Goal: Download file/media

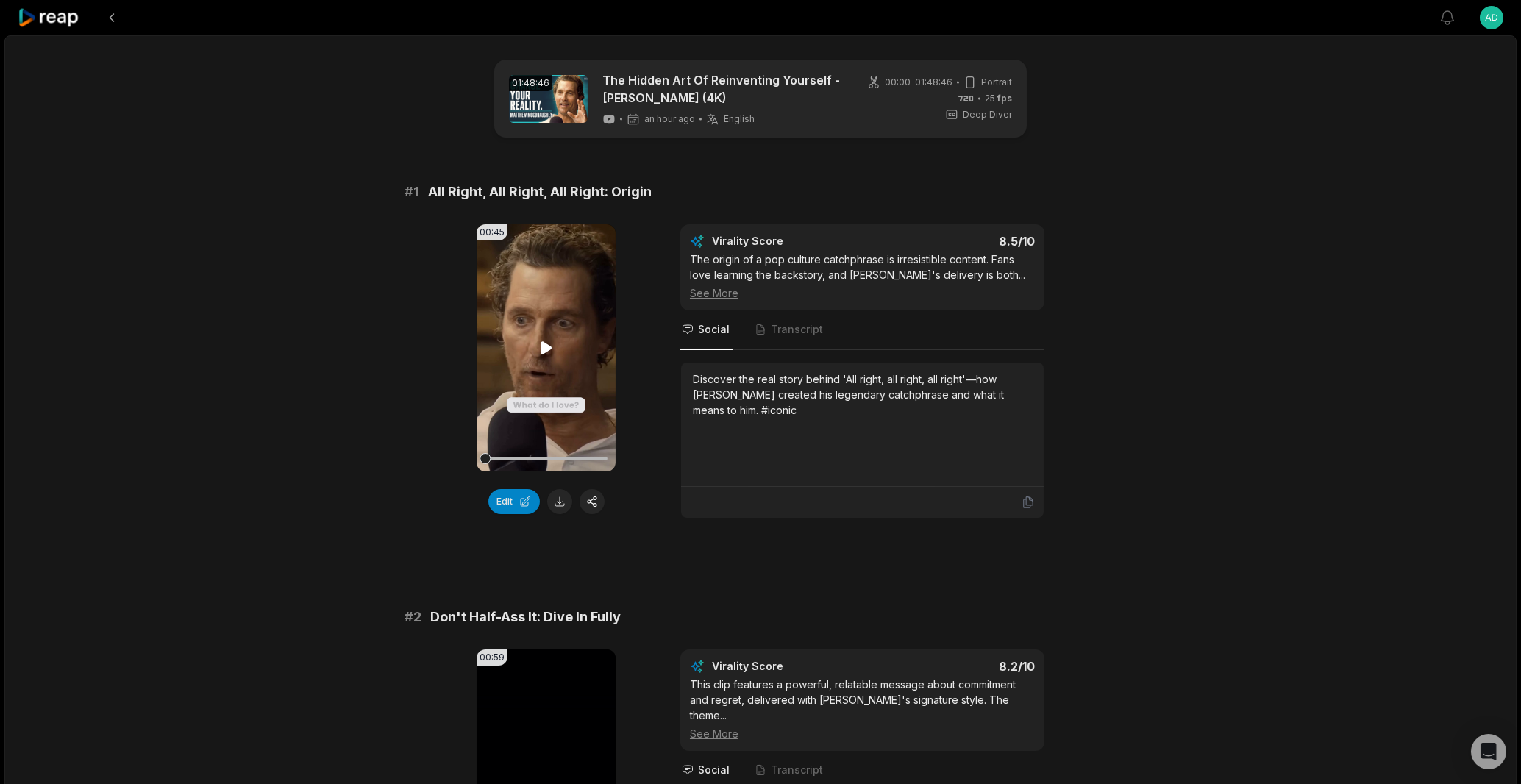
click at [543, 353] on icon at bounding box center [546, 347] width 11 height 13
click at [510, 458] on div at bounding box center [546, 458] width 122 height 3
click at [504, 457] on div at bounding box center [546, 458] width 122 height 3
click at [556, 499] on button at bounding box center [560, 501] width 25 height 25
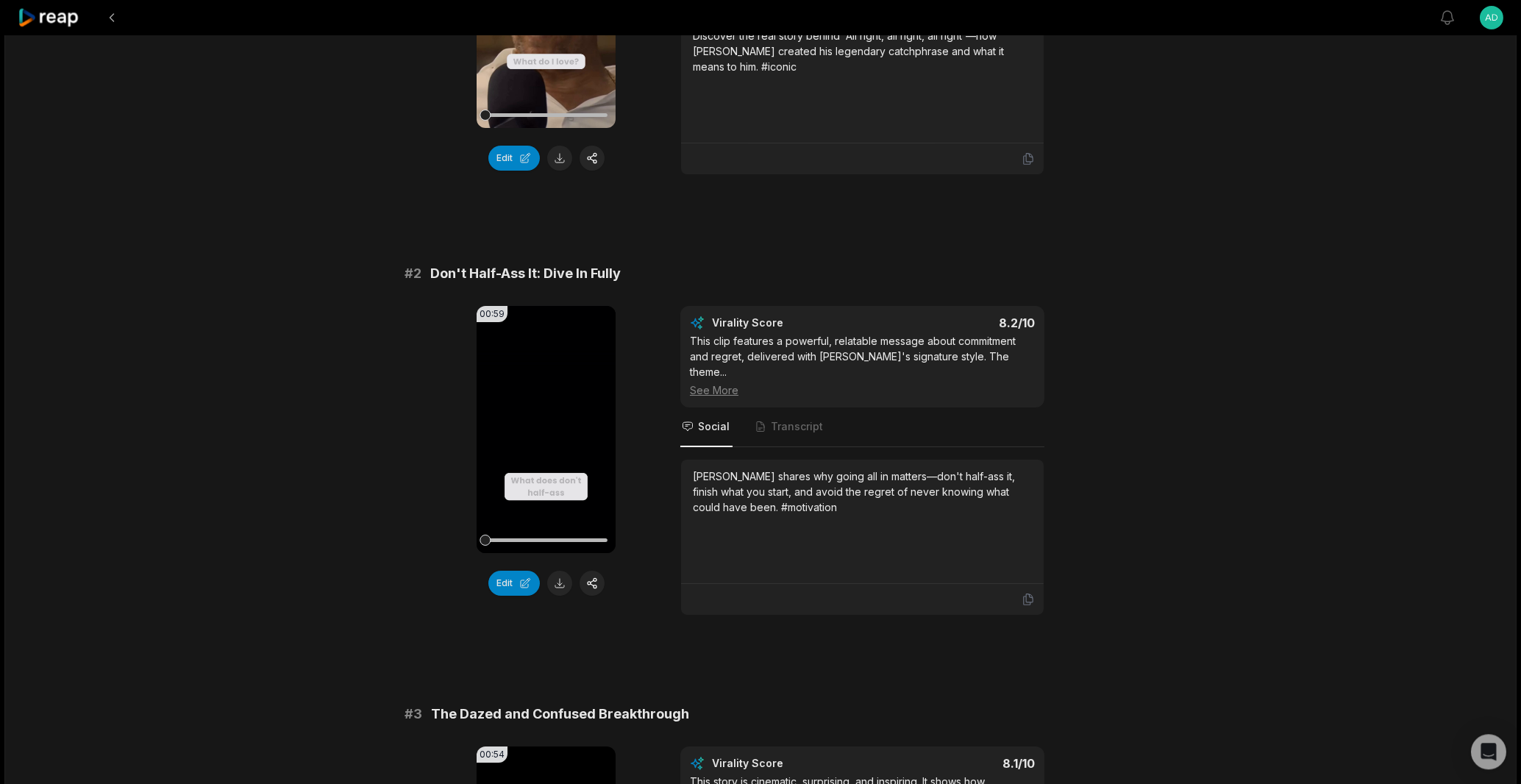
scroll to position [420, 0]
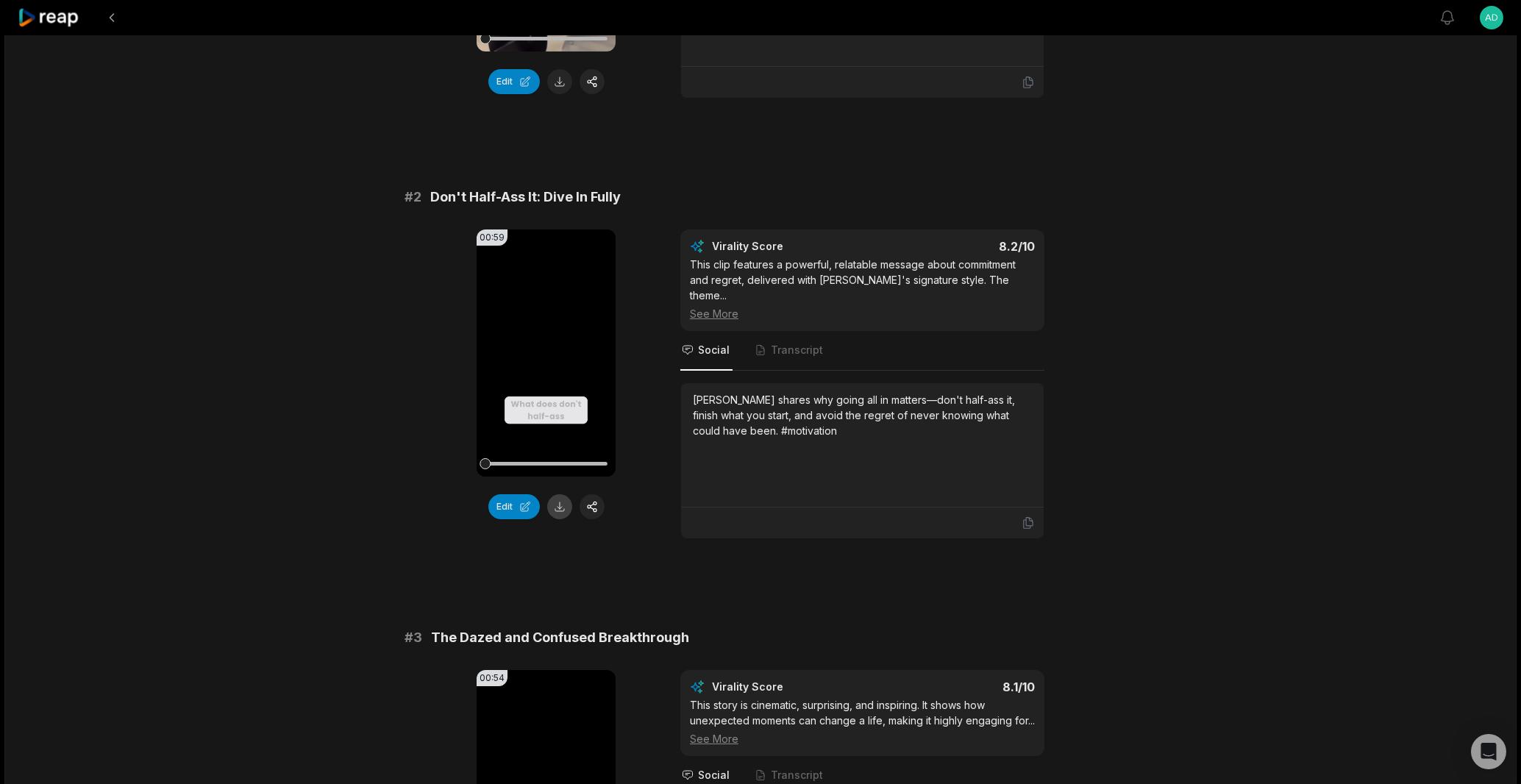
click at [550, 509] on button at bounding box center [560, 506] width 25 height 25
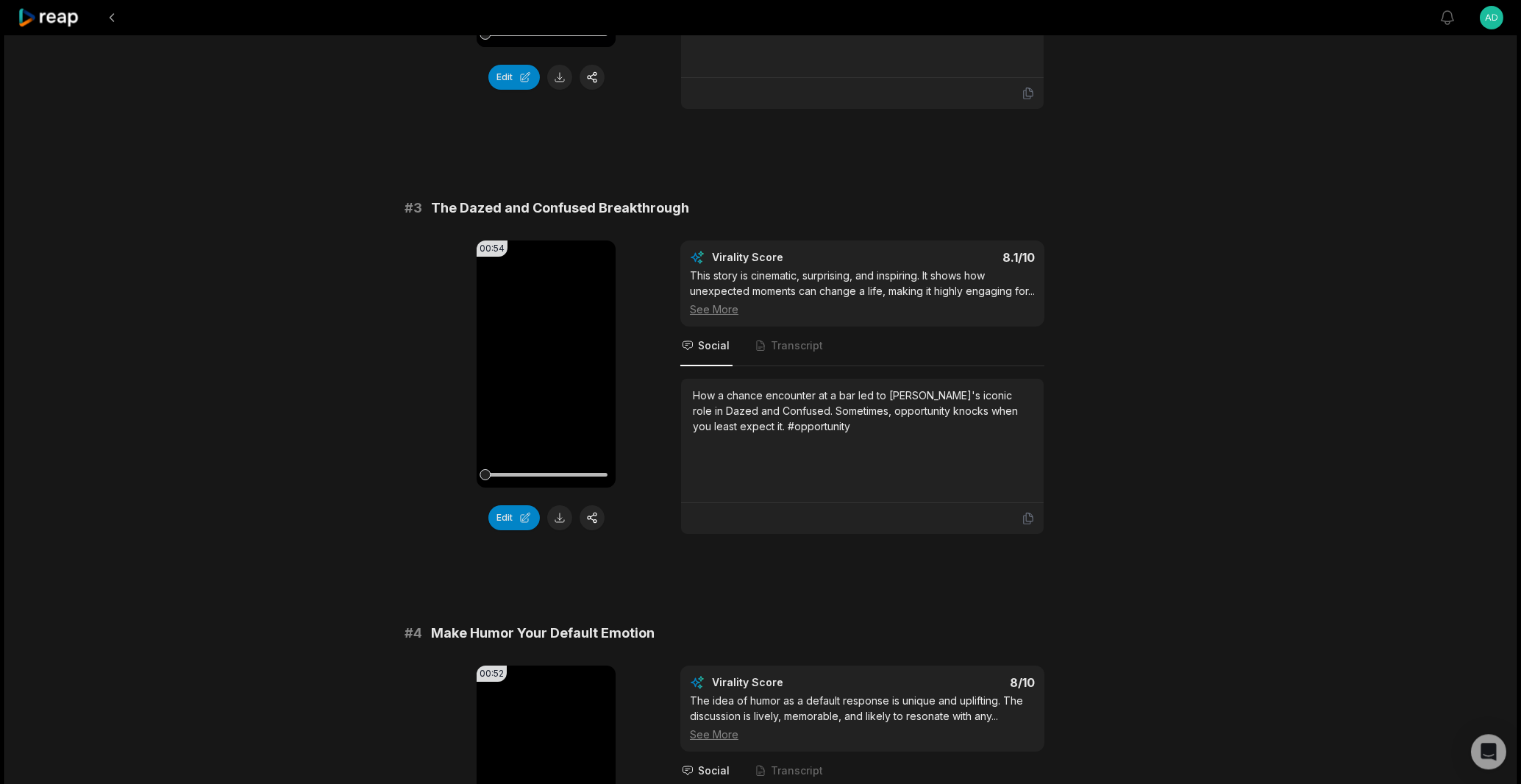
scroll to position [800, 0]
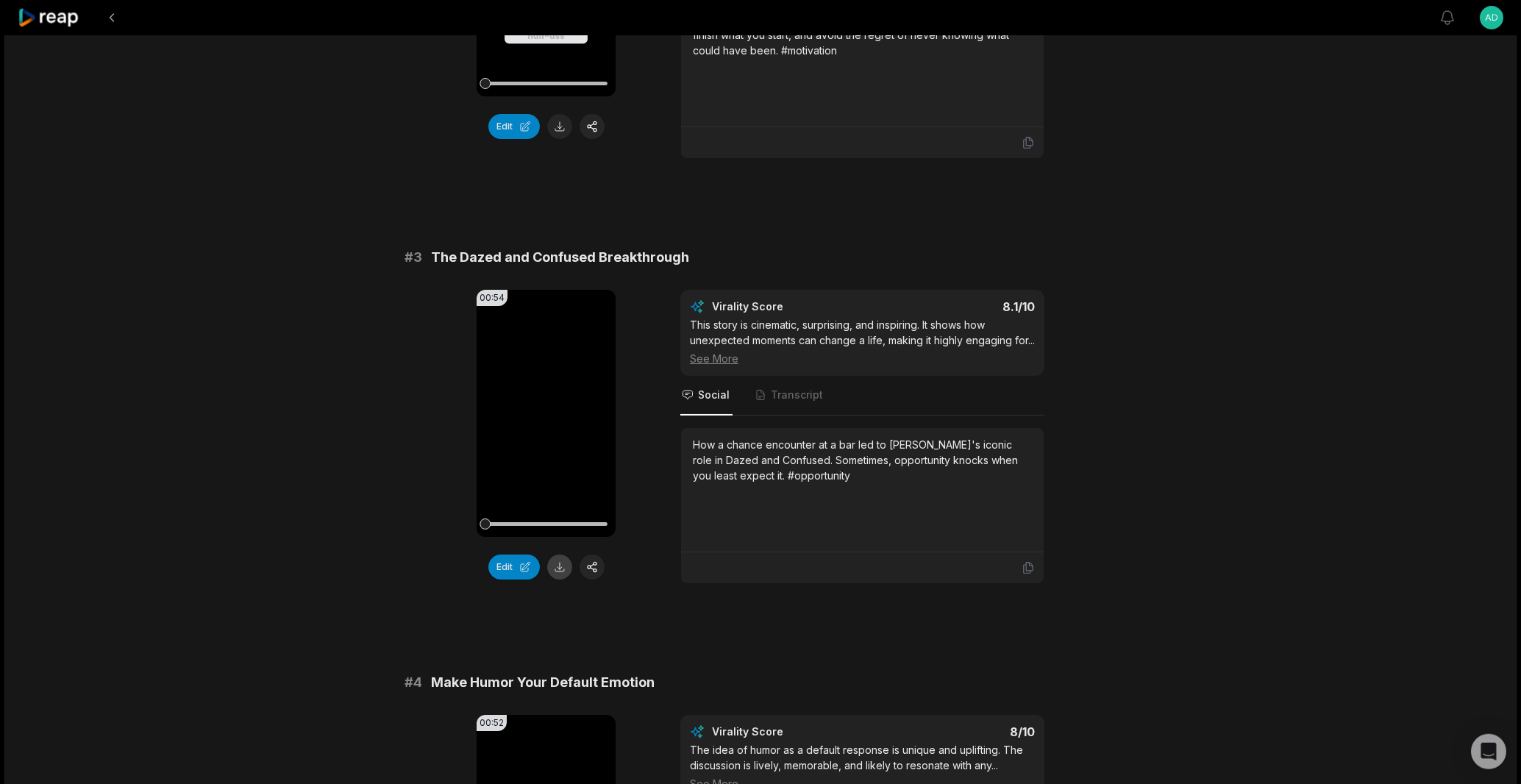
click at [569, 570] on button at bounding box center [560, 567] width 25 height 25
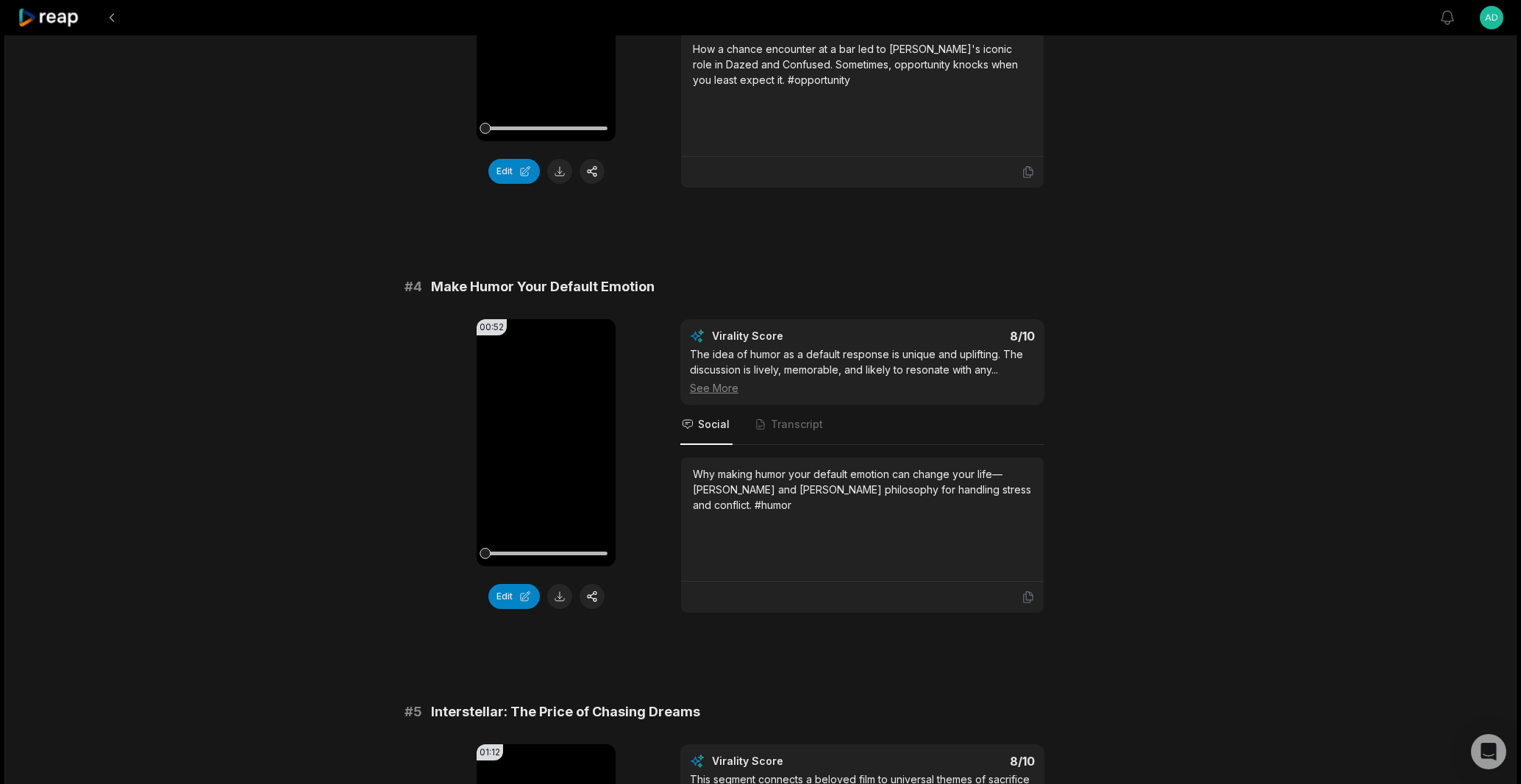
scroll to position [1206, 0]
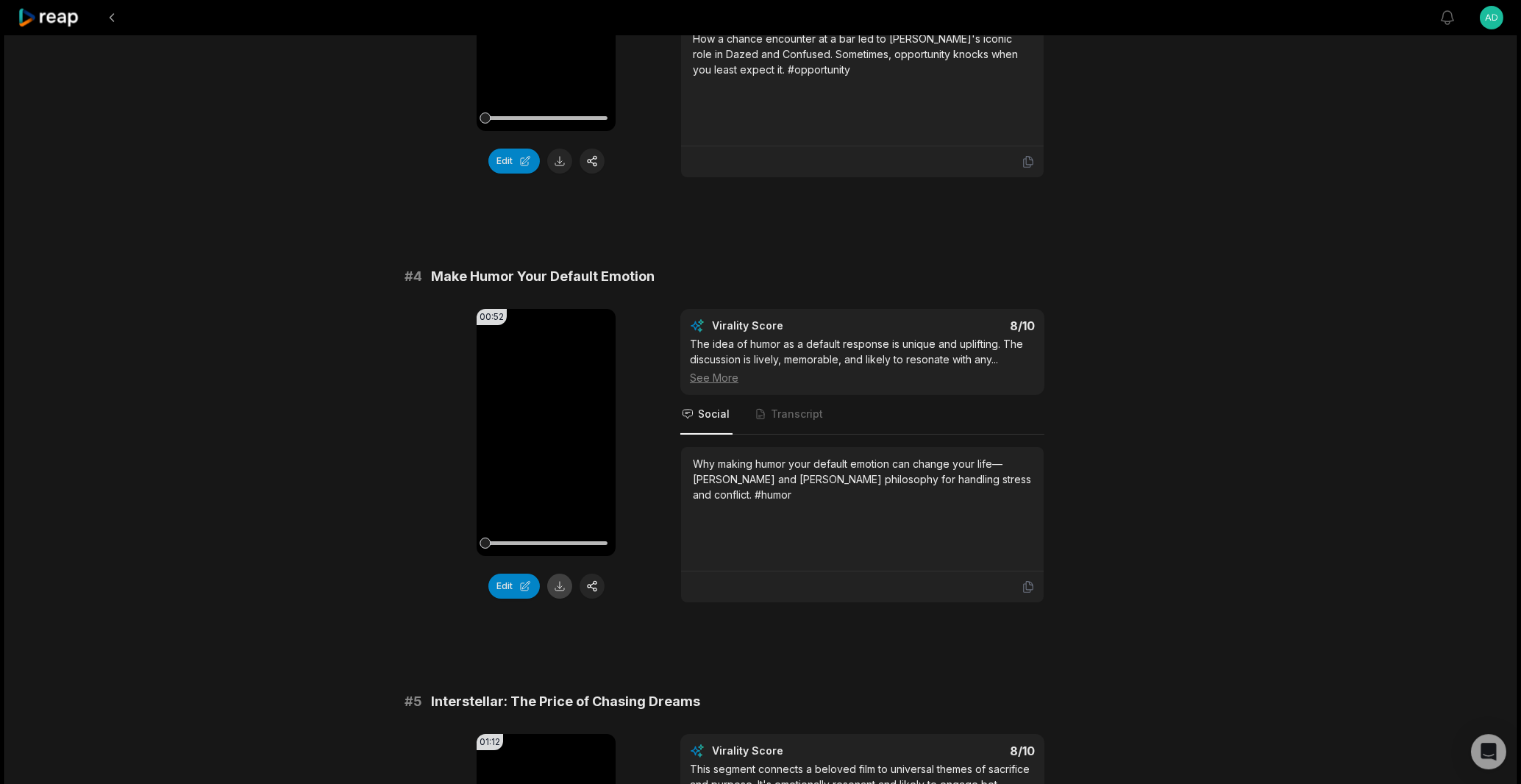
click at [562, 599] on button at bounding box center [560, 586] width 25 height 25
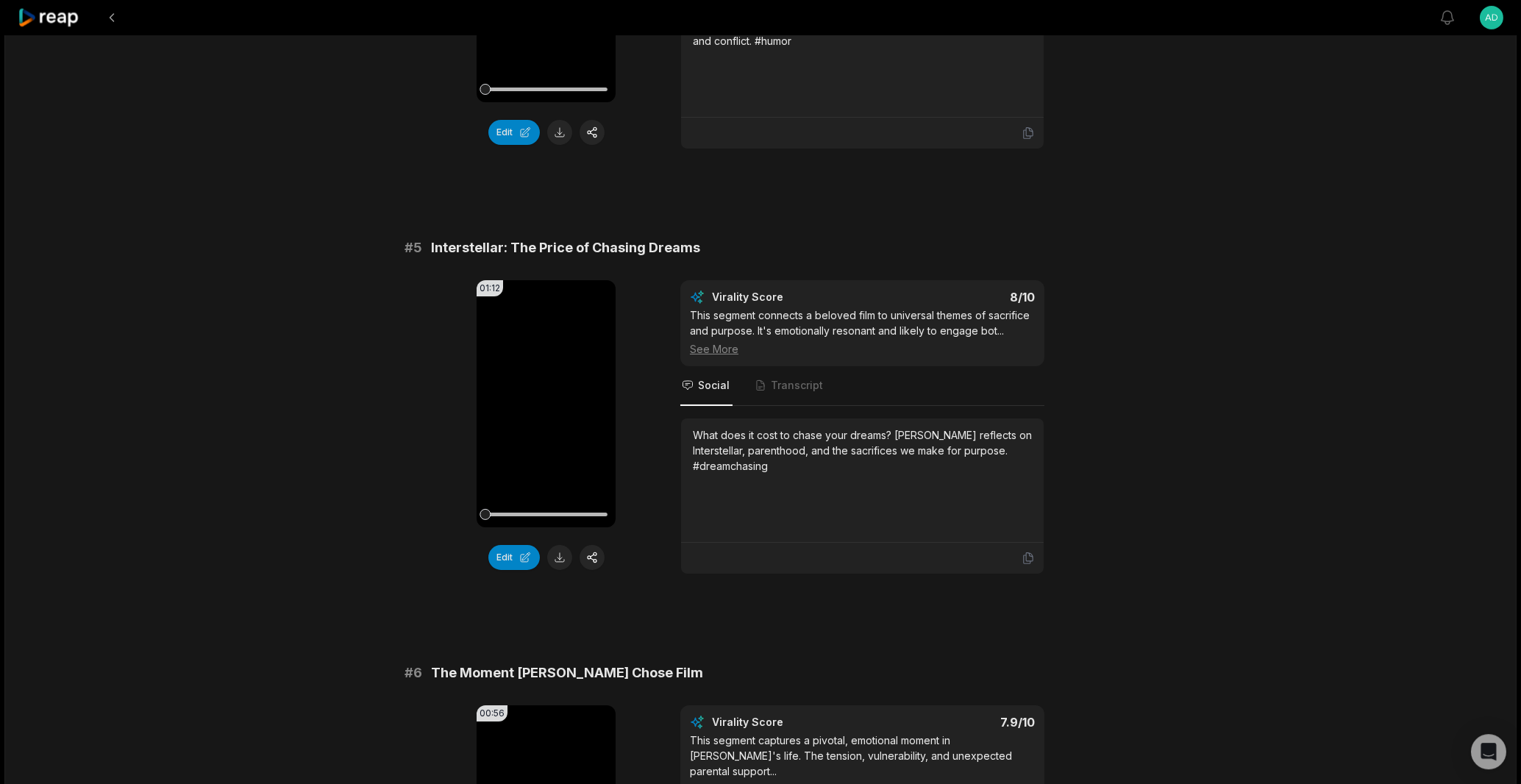
scroll to position [1679, 0]
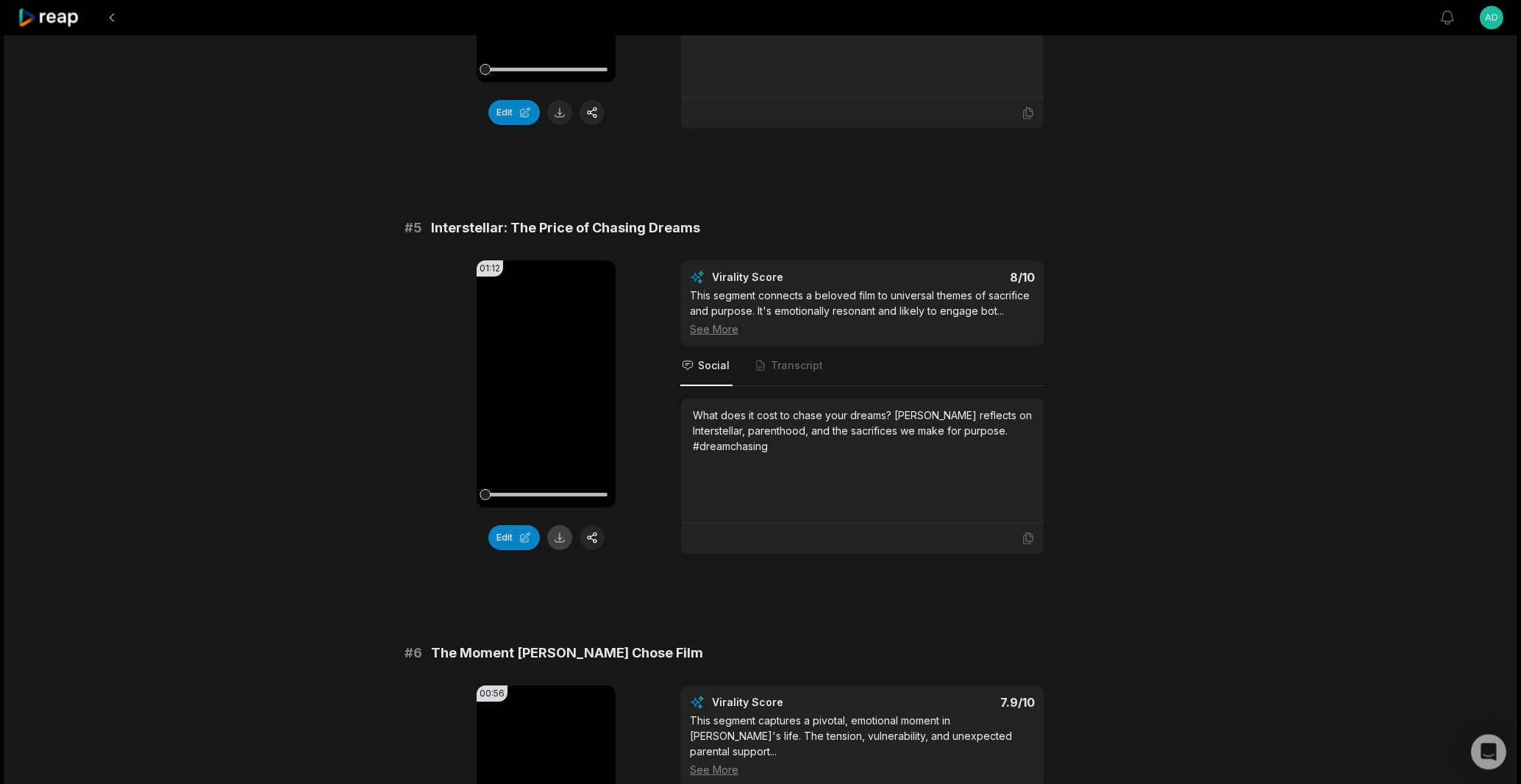
click at [548, 550] on button at bounding box center [560, 537] width 25 height 25
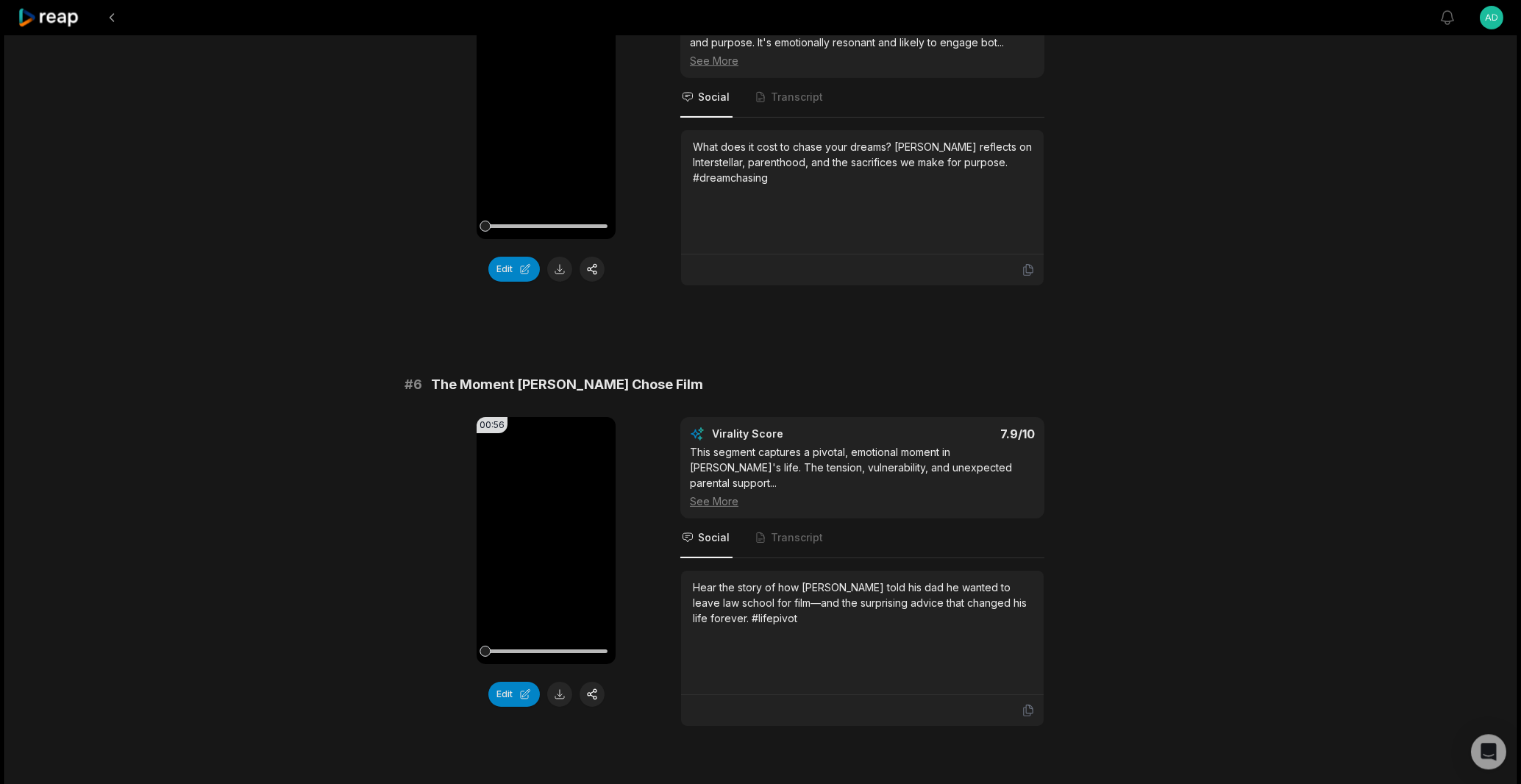
scroll to position [2284, 0]
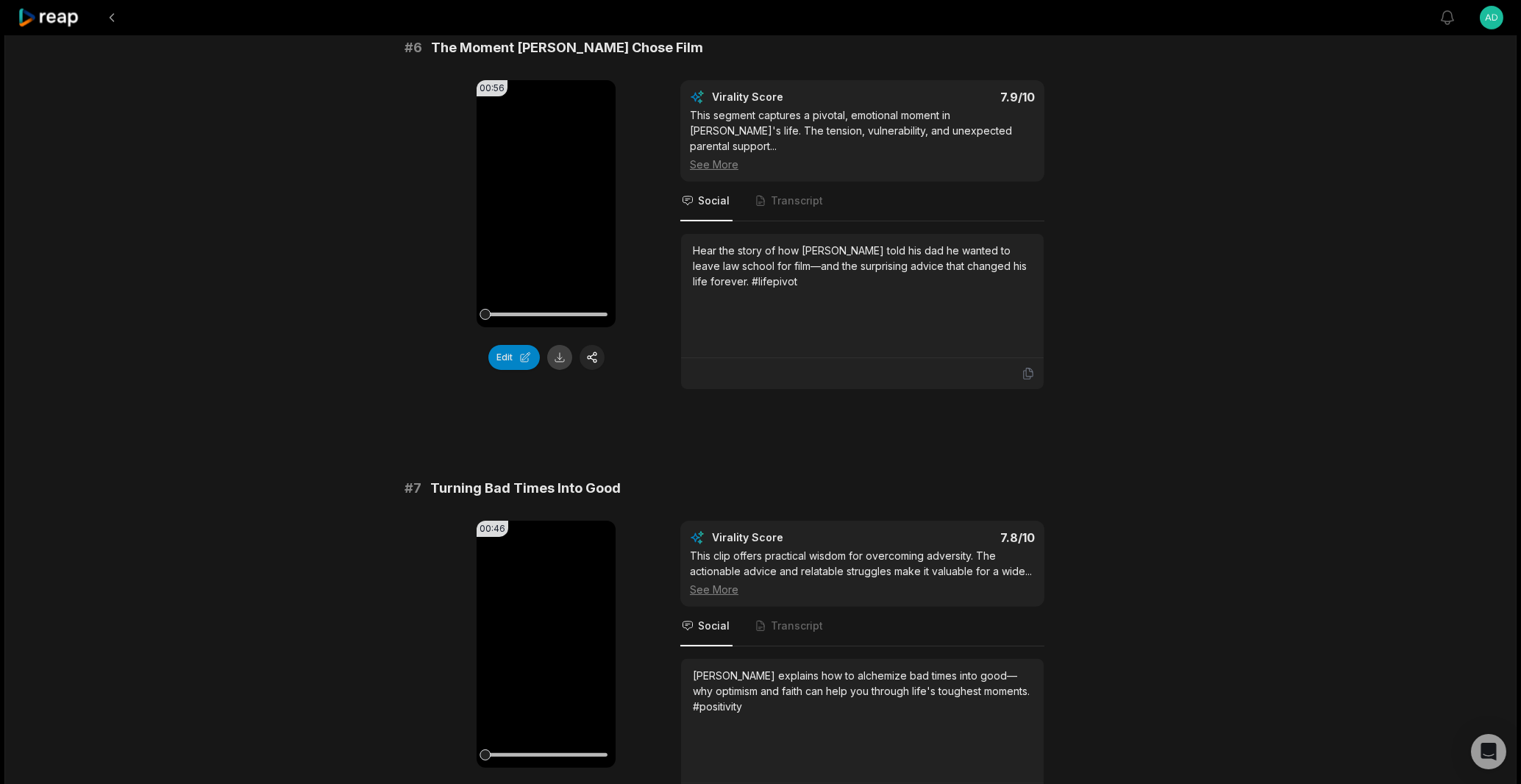
click at [562, 369] on button at bounding box center [560, 357] width 25 height 25
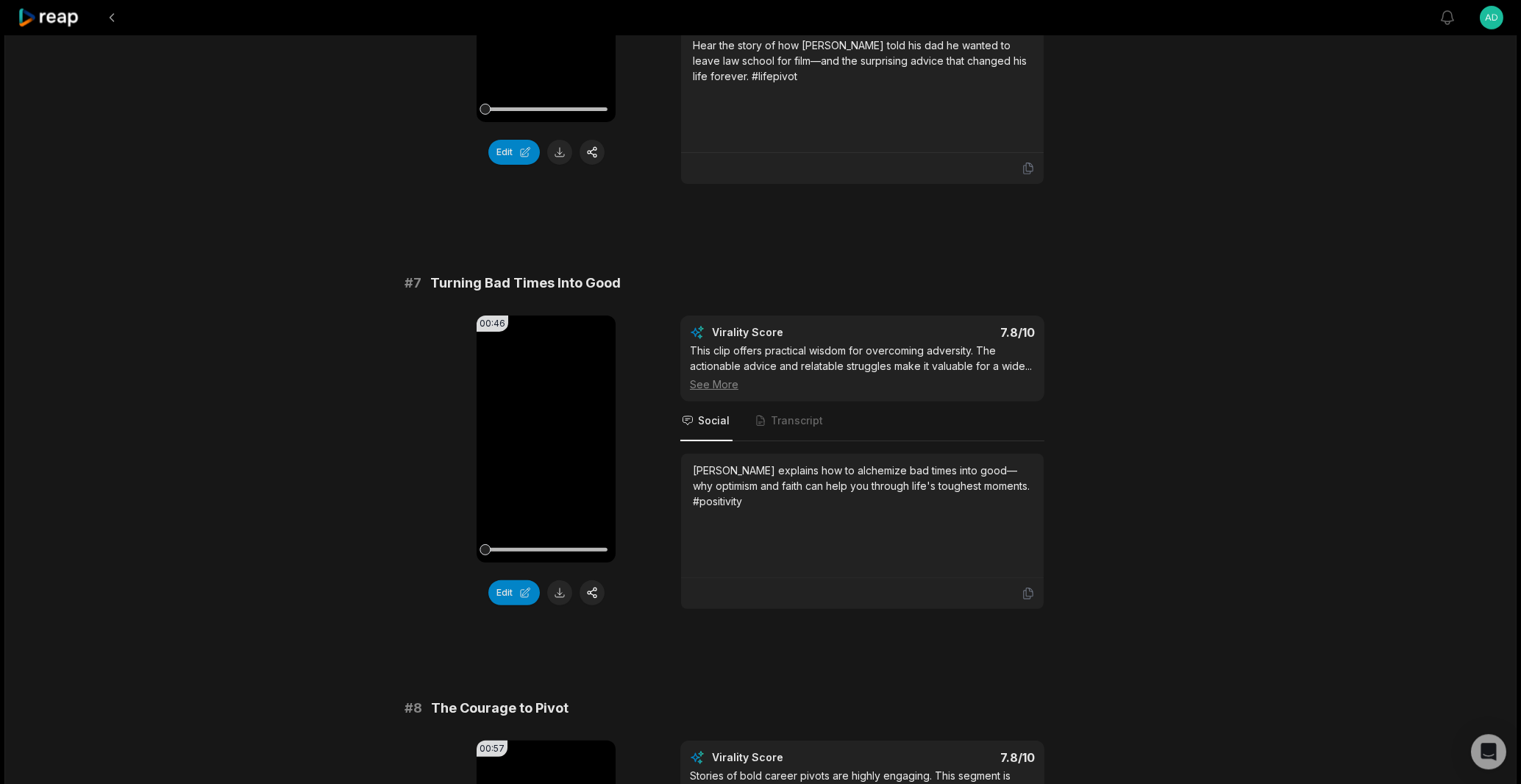
scroll to position [2563, 0]
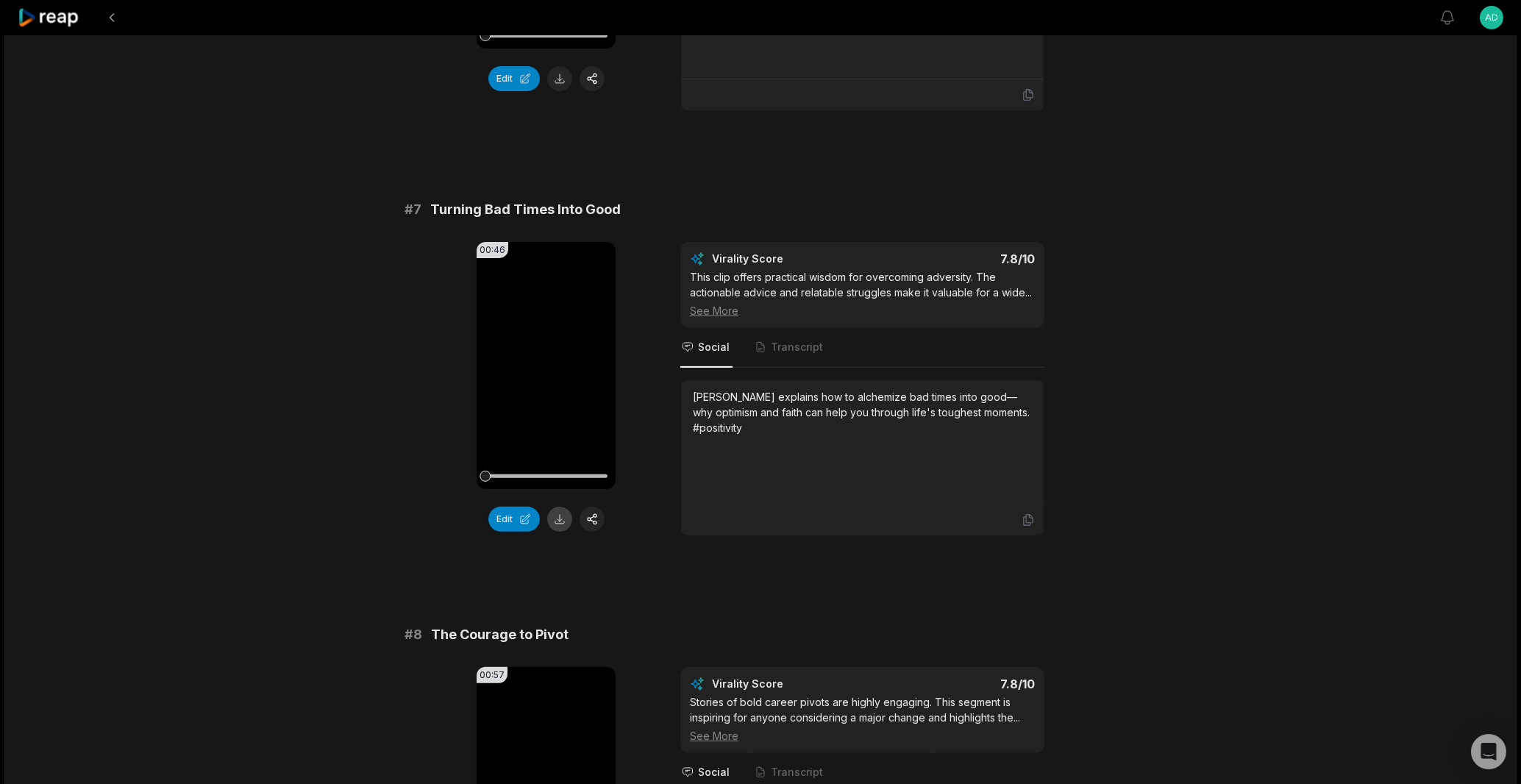
click at [553, 526] on button at bounding box center [560, 519] width 25 height 25
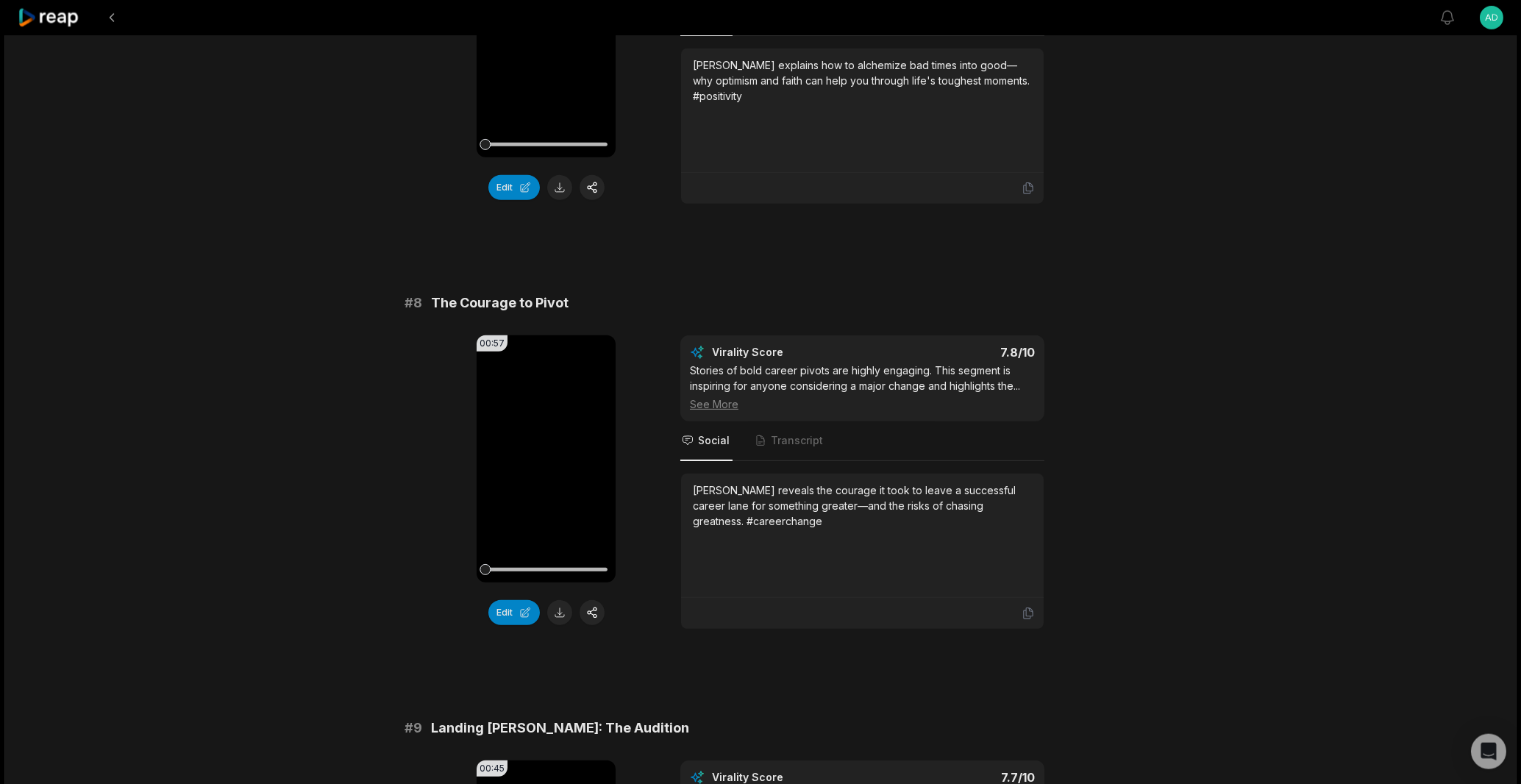
scroll to position [3012, 0]
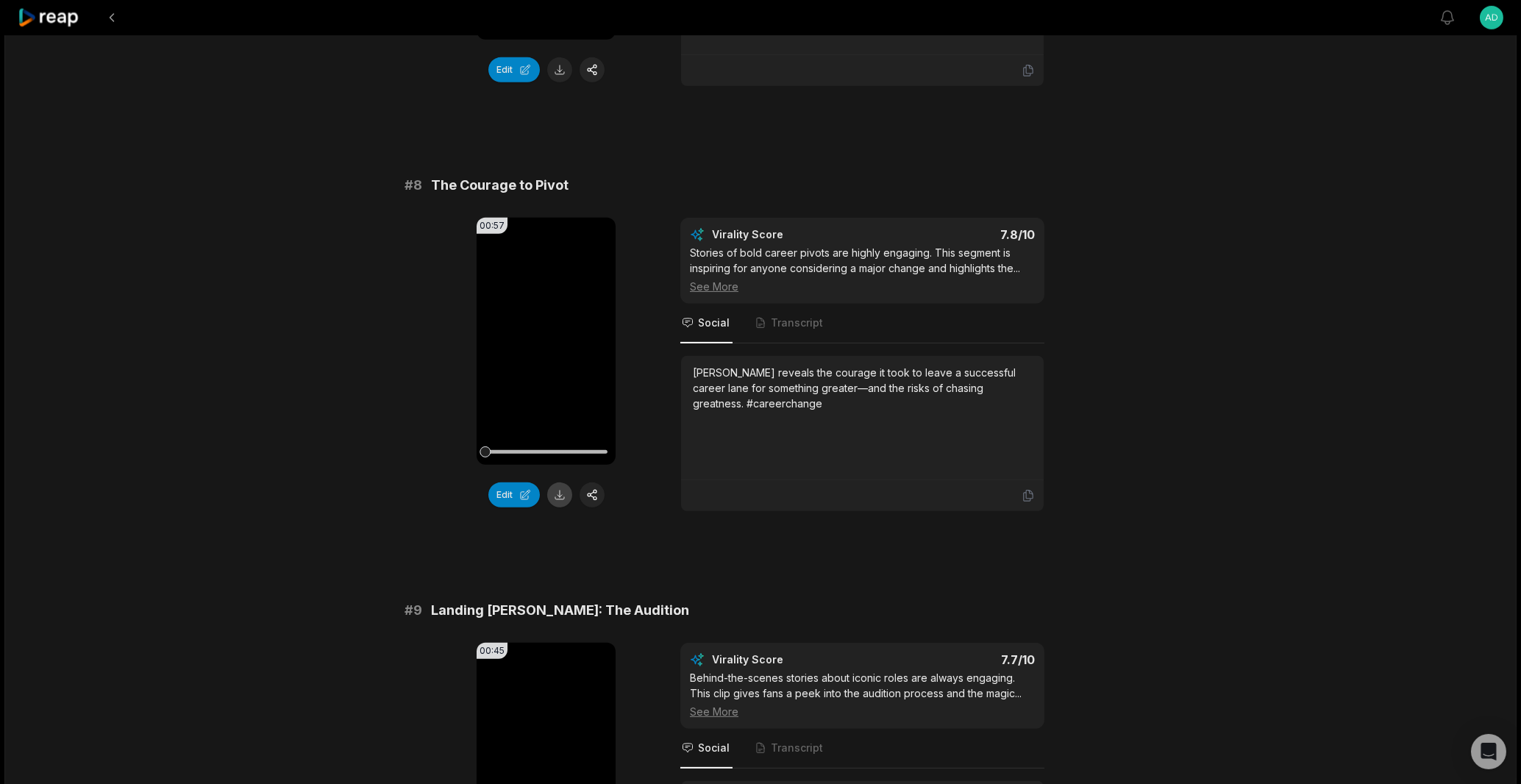
click at [562, 502] on button at bounding box center [560, 495] width 25 height 25
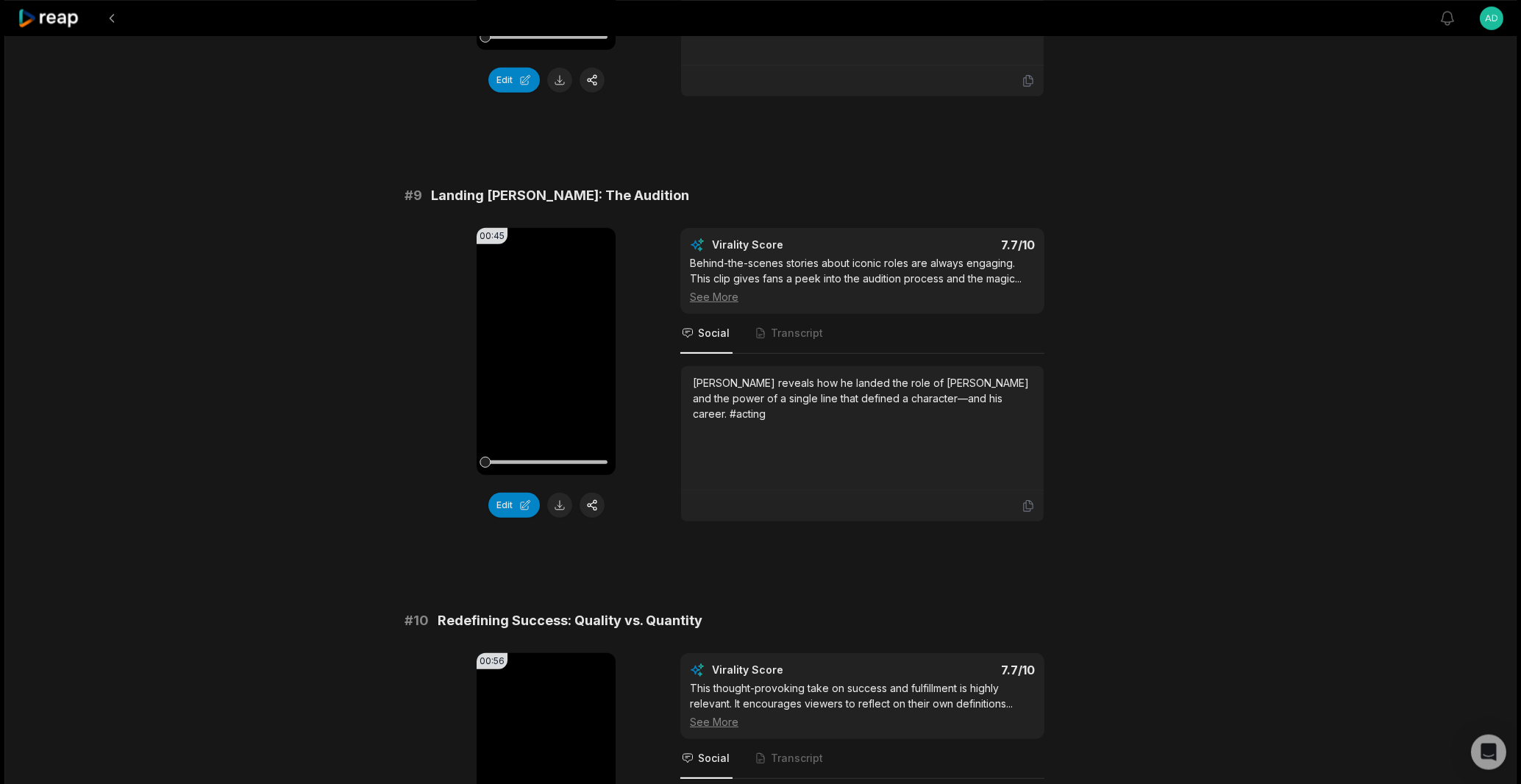
scroll to position [3436, 0]
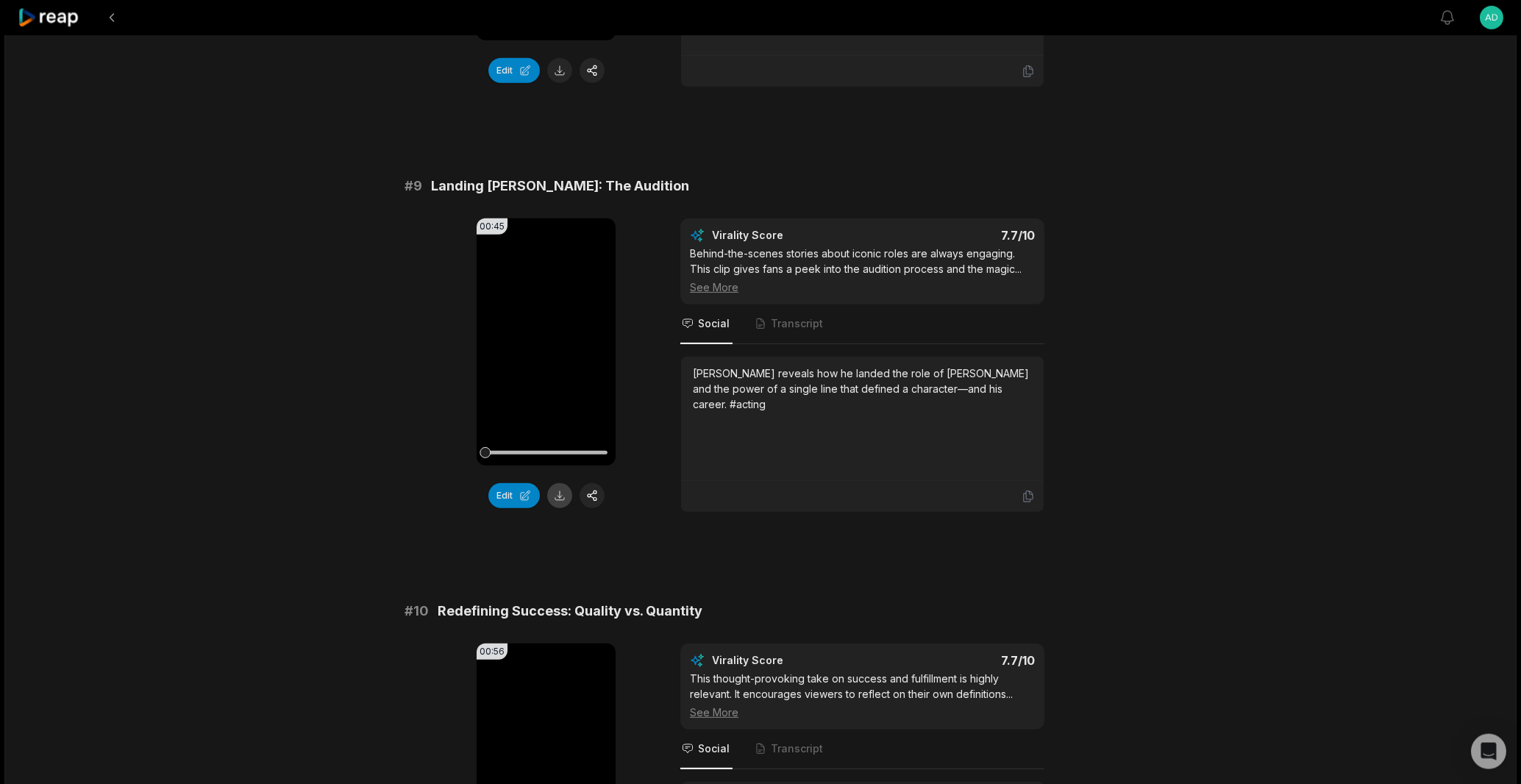
click at [553, 508] on button at bounding box center [560, 495] width 25 height 25
